Goal: Complete application form

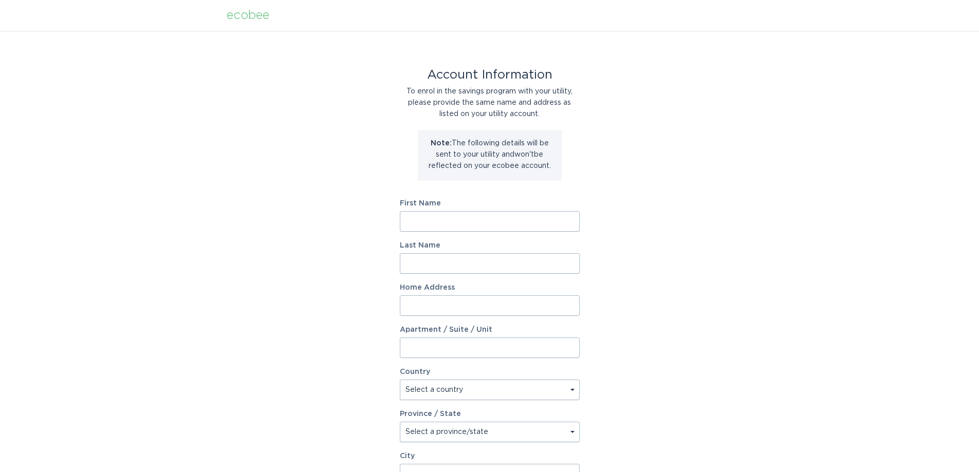
drag, startPoint x: 489, startPoint y: 220, endPoint x: 495, endPoint y: 232, distance: 13.1
click at [489, 220] on input "First Name" at bounding box center [490, 221] width 180 height 21
type input "[PERSON_NAME]"
type input "[STREET_ADDRESS]"
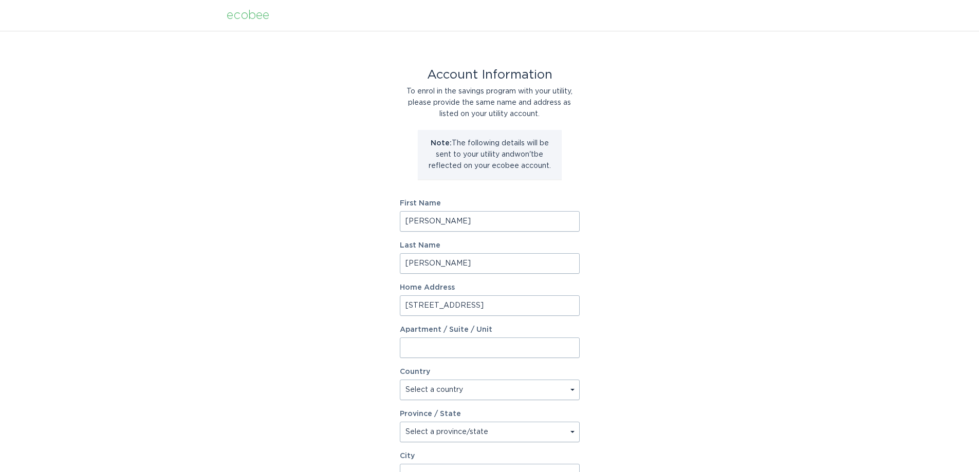
select select "US"
type input "Monroe"
type input "28110"
select select "NC"
click at [656, 273] on div "Account Information To enrol in the savings program with your utility, please p…" at bounding box center [489, 315] width 979 height 568
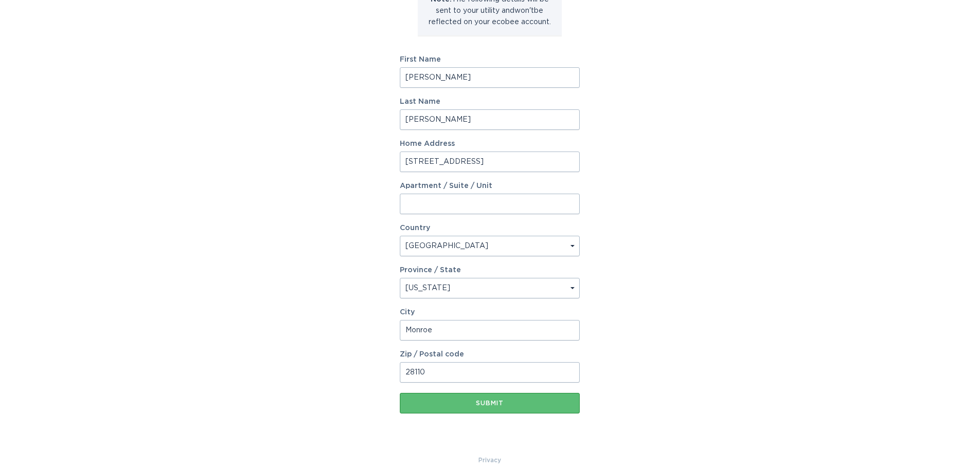
scroll to position [153, 0]
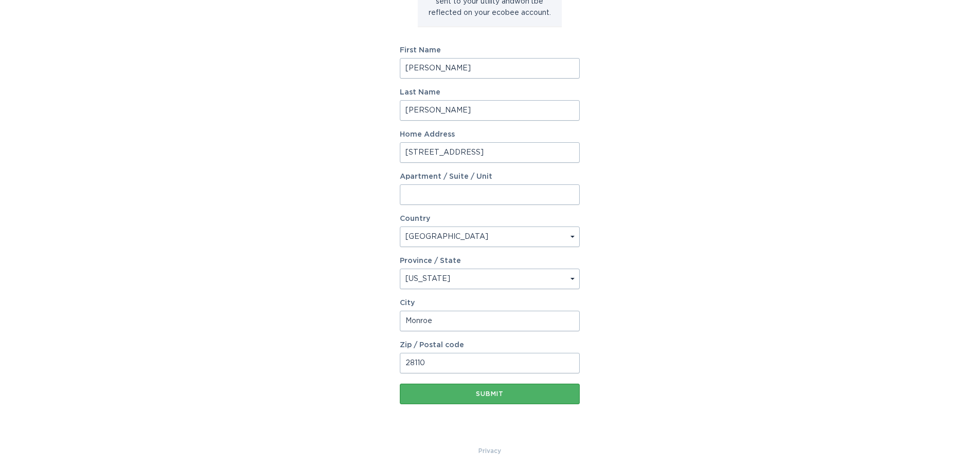
click at [512, 394] on div "Submit" at bounding box center [490, 394] width 170 height 6
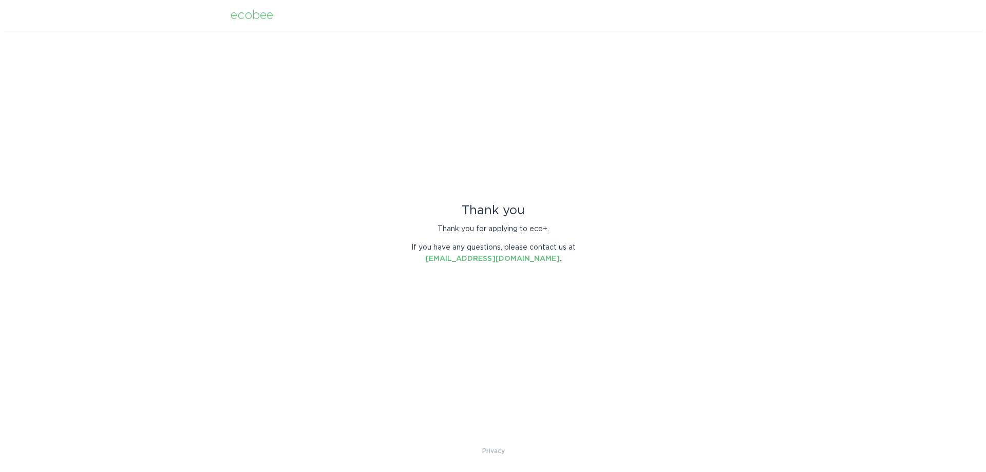
scroll to position [0, 0]
